Goal: Transaction & Acquisition: Subscribe to service/newsletter

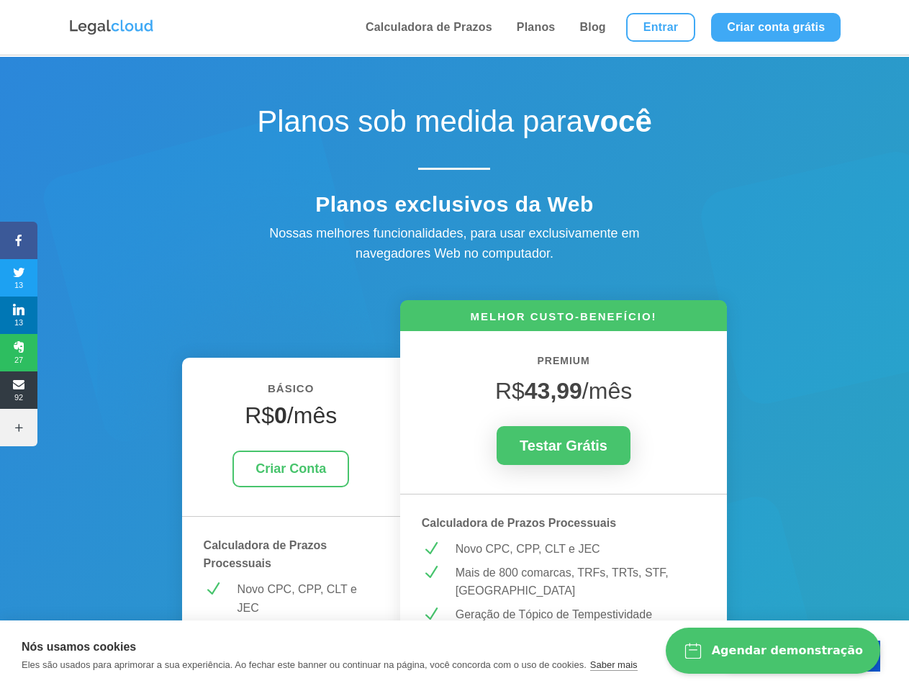
click at [19, 240] on icon at bounding box center [18, 241] width 37 height 12
click at [19, 278] on span "13" at bounding box center [18, 277] width 37 height 23
click at [19, 315] on span "13" at bounding box center [18, 315] width 37 height 23
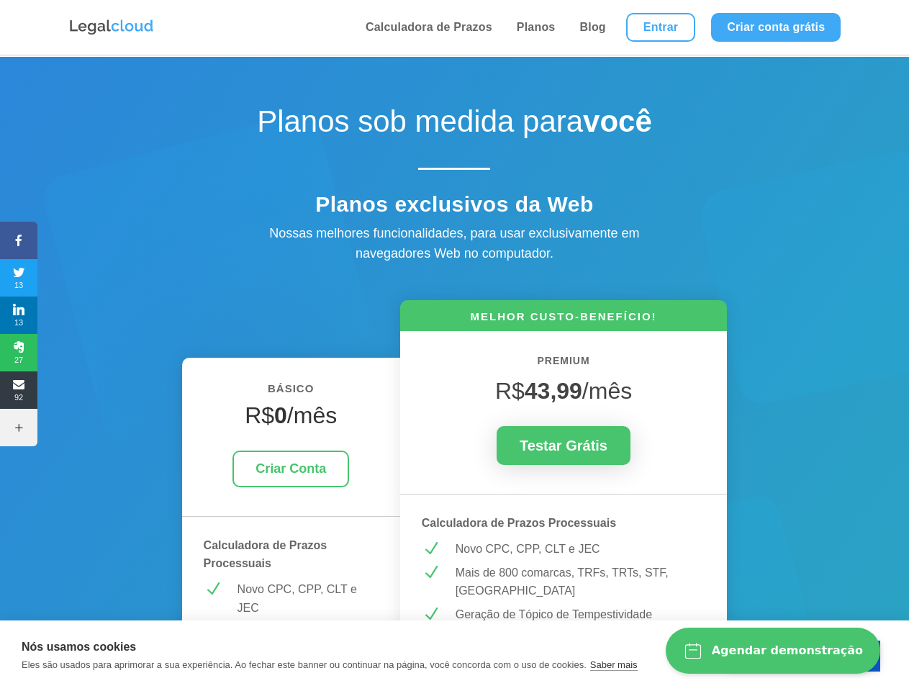
click at [19, 353] on span "27" at bounding box center [18, 352] width 37 height 23
click at [19, 390] on span "92" at bounding box center [18, 389] width 37 height 23
click at [19, 427] on icon at bounding box center [18, 428] width 37 height 12
